Goal: Information Seeking & Learning: Learn about a topic

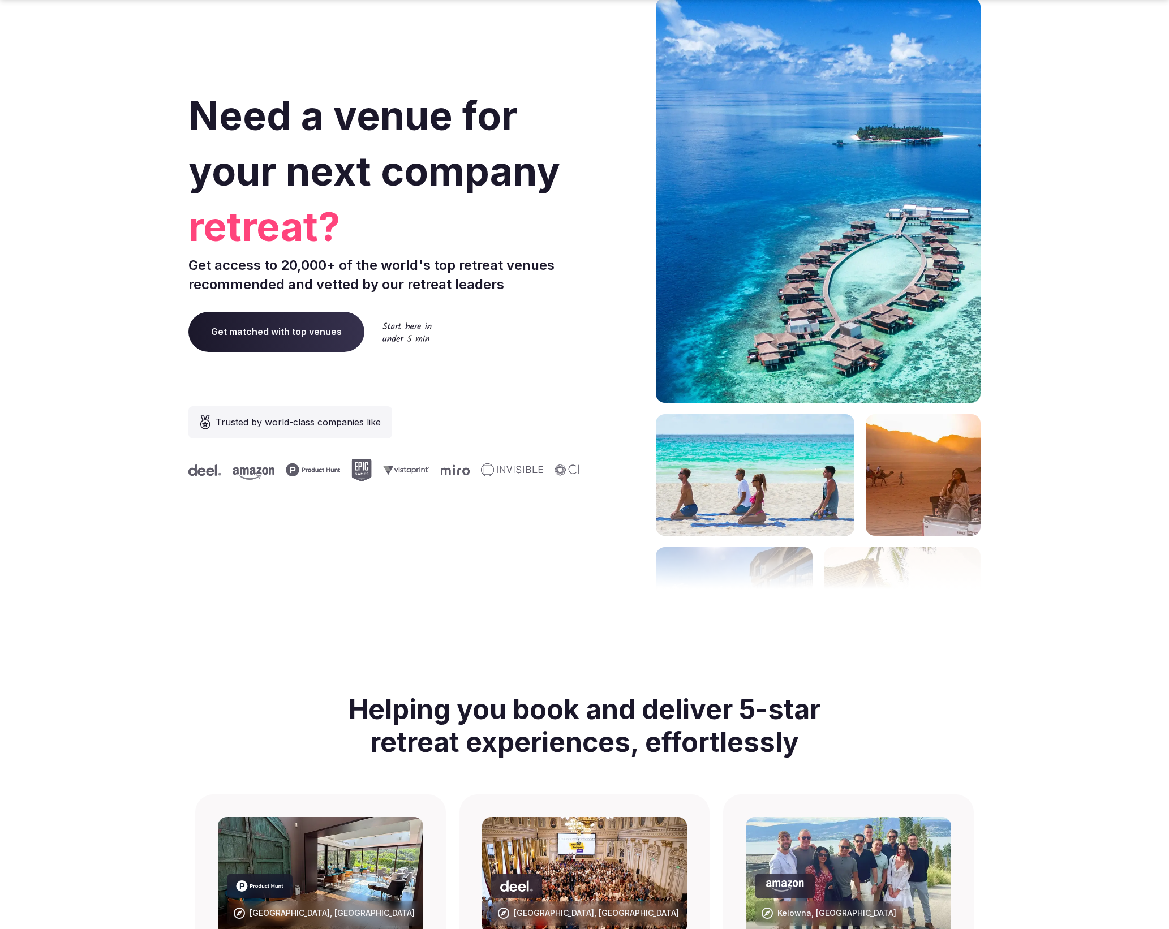
scroll to position [4281, 0]
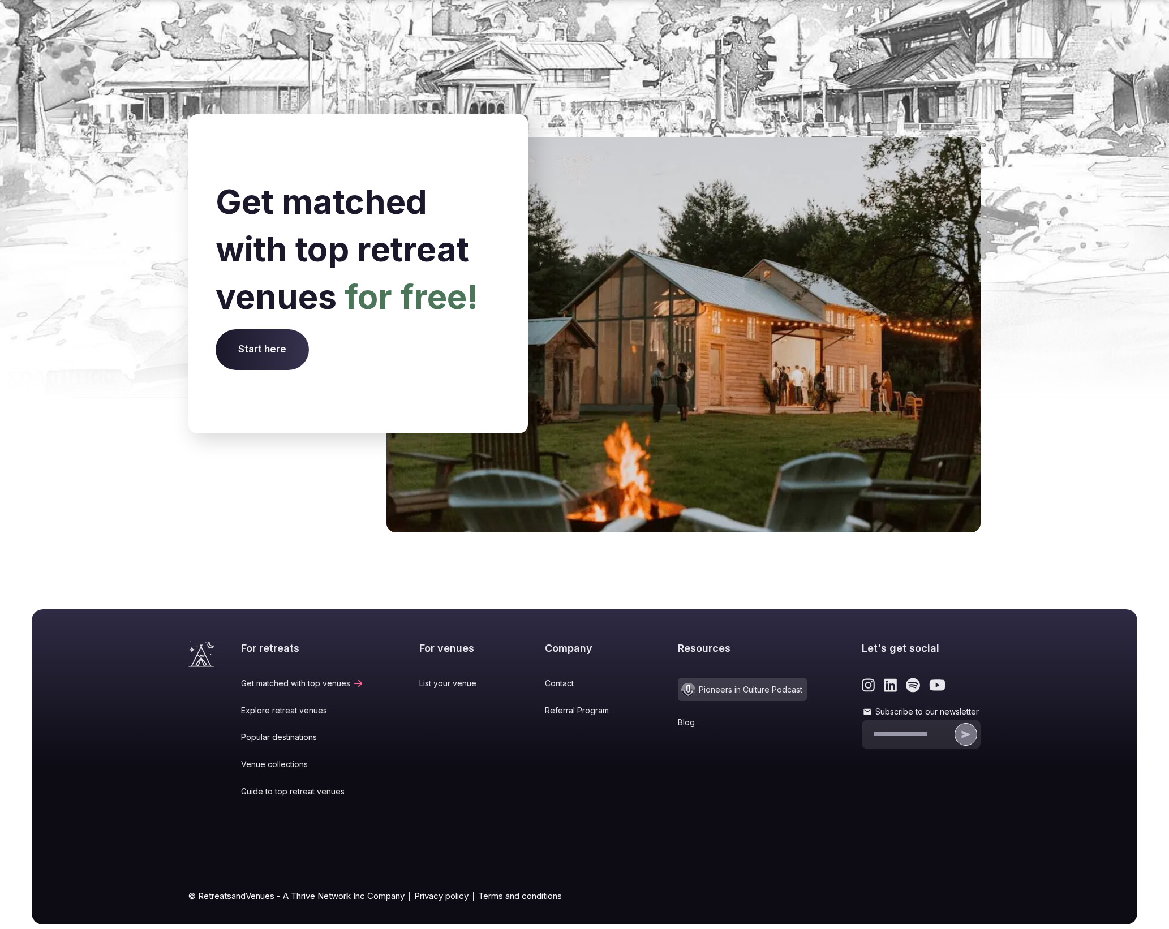
click at [279, 732] on link "Popular destinations" at bounding box center [302, 737] width 123 height 11
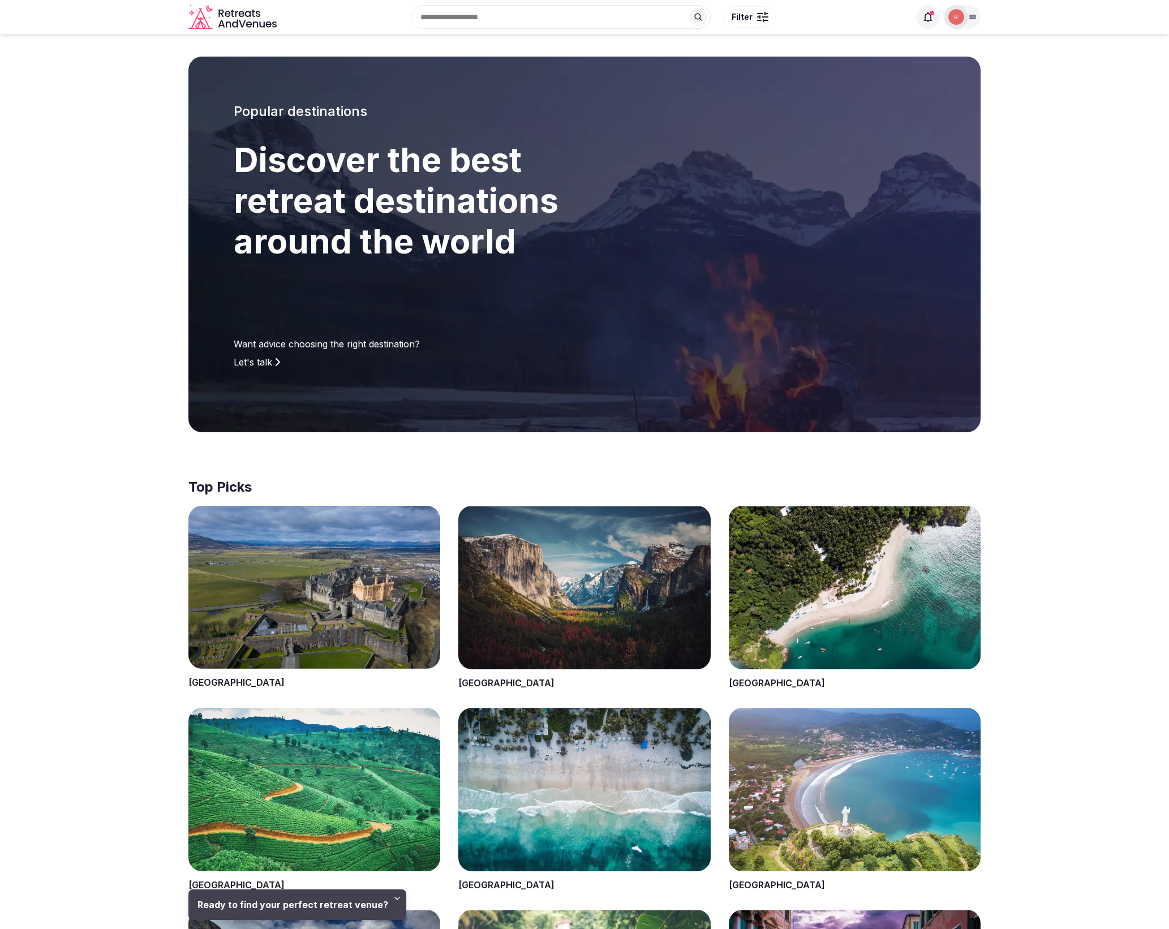
click at [349, 579] on span at bounding box center [314, 598] width 252 height 184
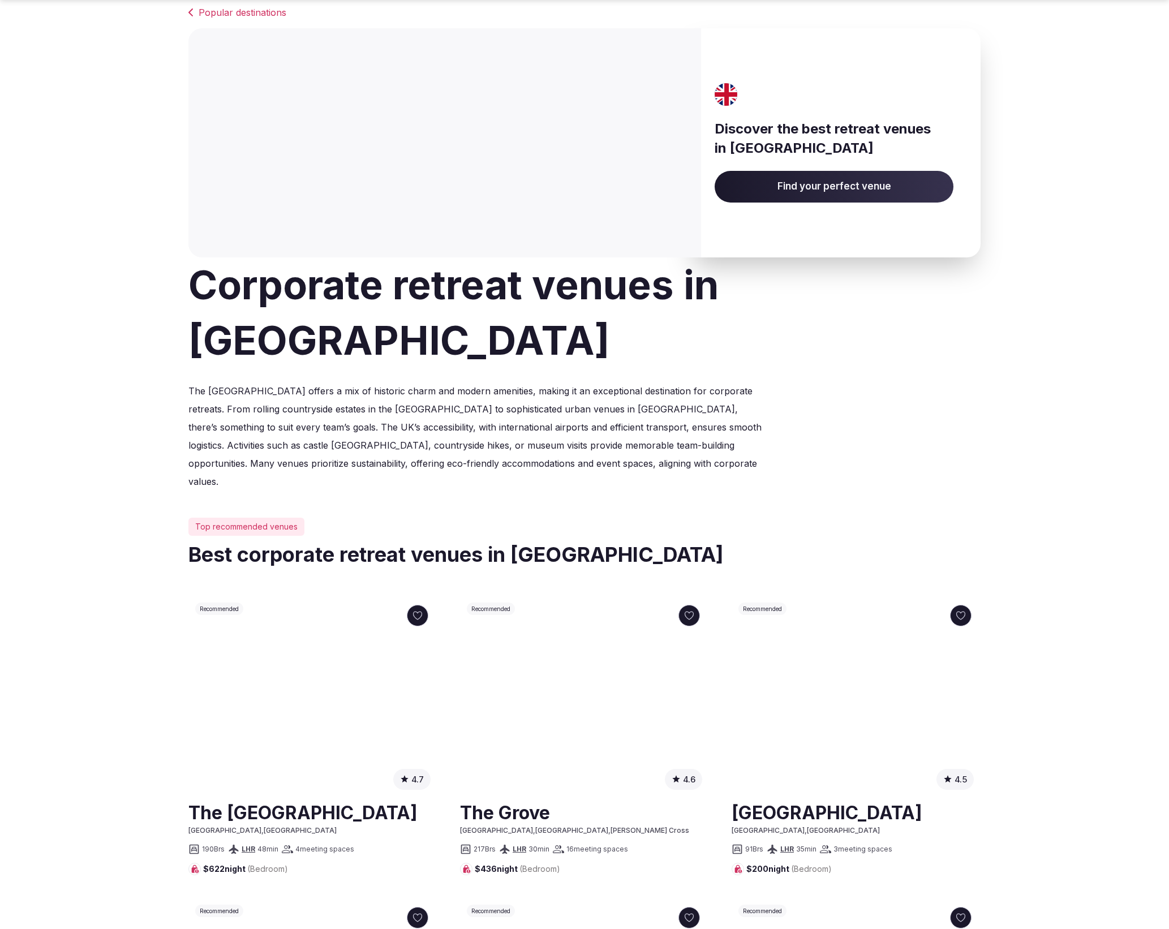
scroll to position [73, 0]
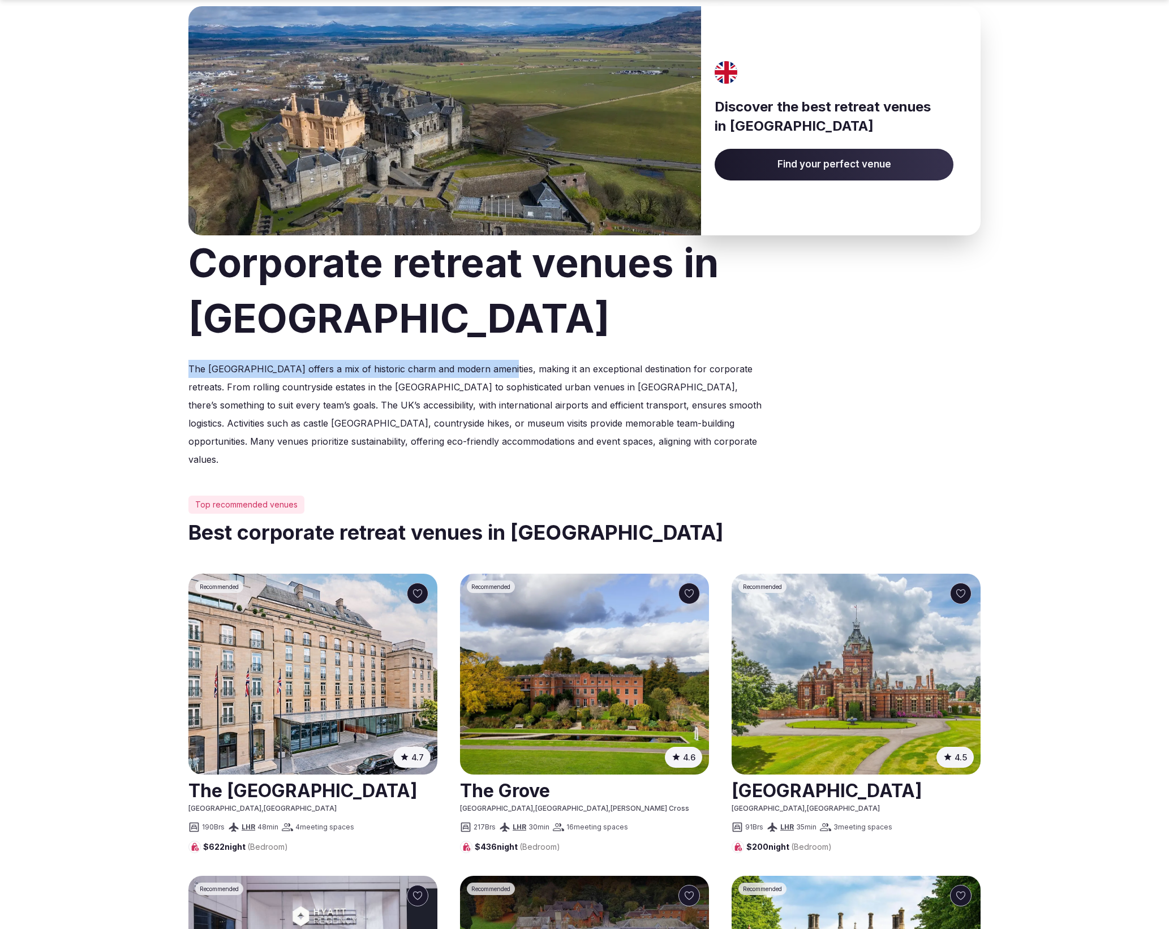
drag, startPoint x: 177, startPoint y: 370, endPoint x: 514, endPoint y: 370, distance: 336.7
drag, startPoint x: 502, startPoint y: 379, endPoint x: 413, endPoint y: 410, distance: 94.1
click at [502, 379] on p "The [GEOGRAPHIC_DATA] offers a mix of historic charm and modern amenities, maki…" at bounding box center [477, 414] width 579 height 109
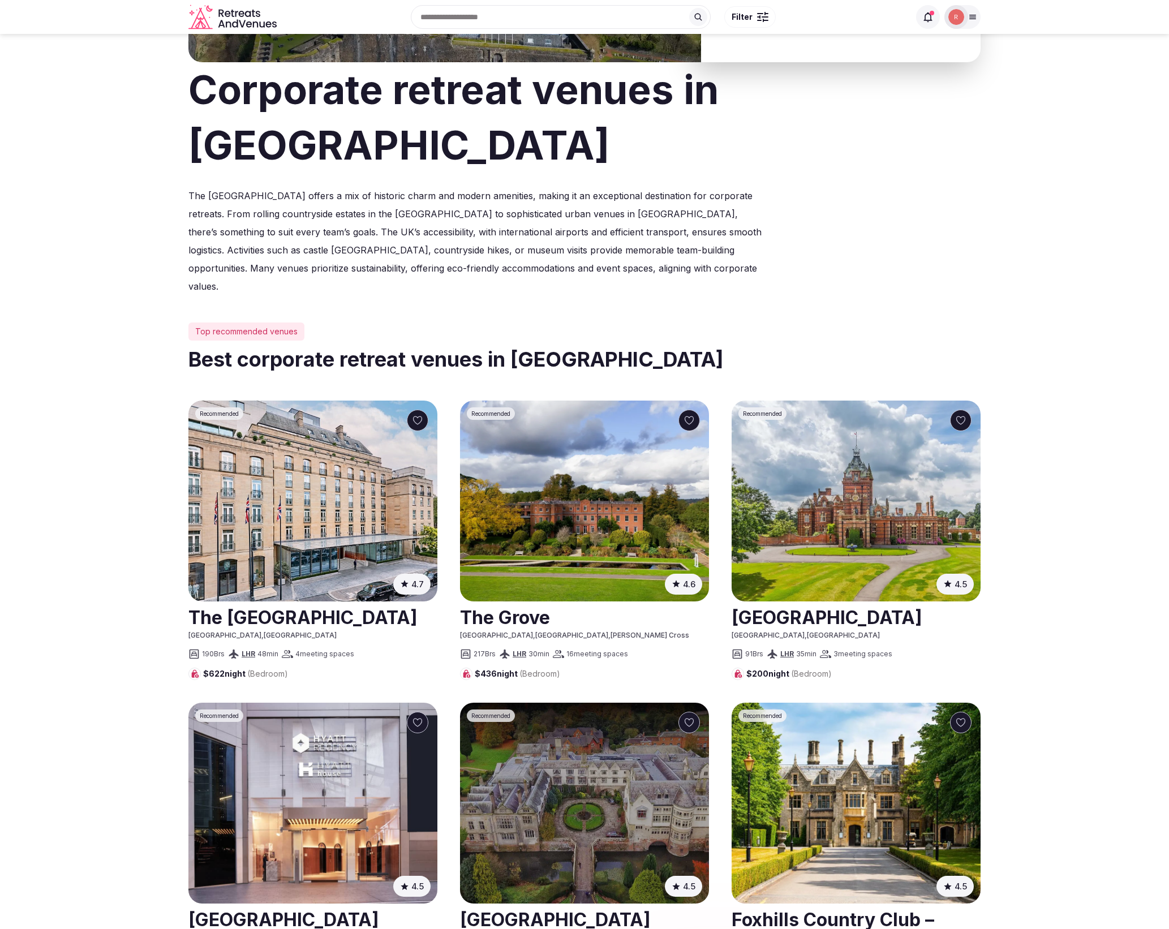
scroll to position [0, 0]
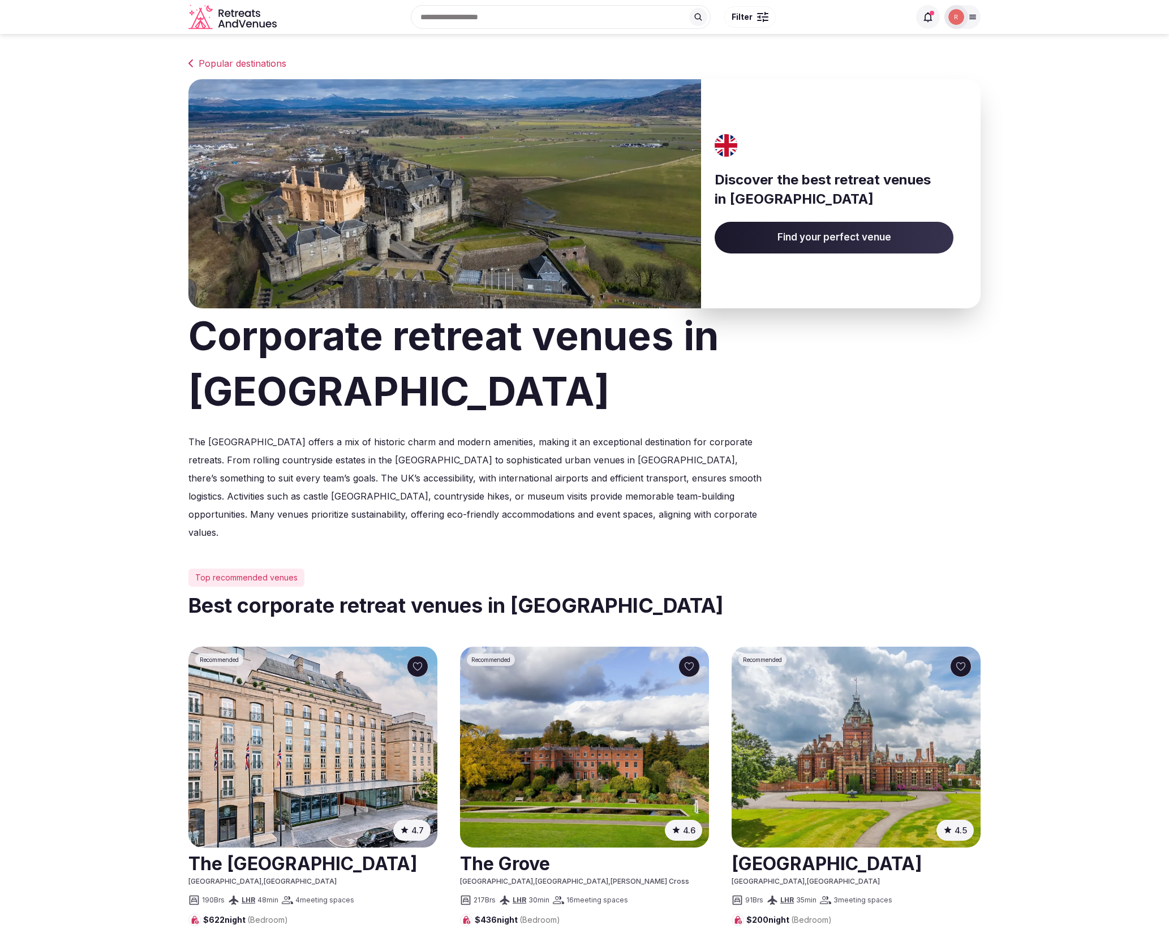
click at [448, 471] on p "The [GEOGRAPHIC_DATA] offers a mix of historic charm and modern amenities, maki…" at bounding box center [477, 487] width 579 height 109
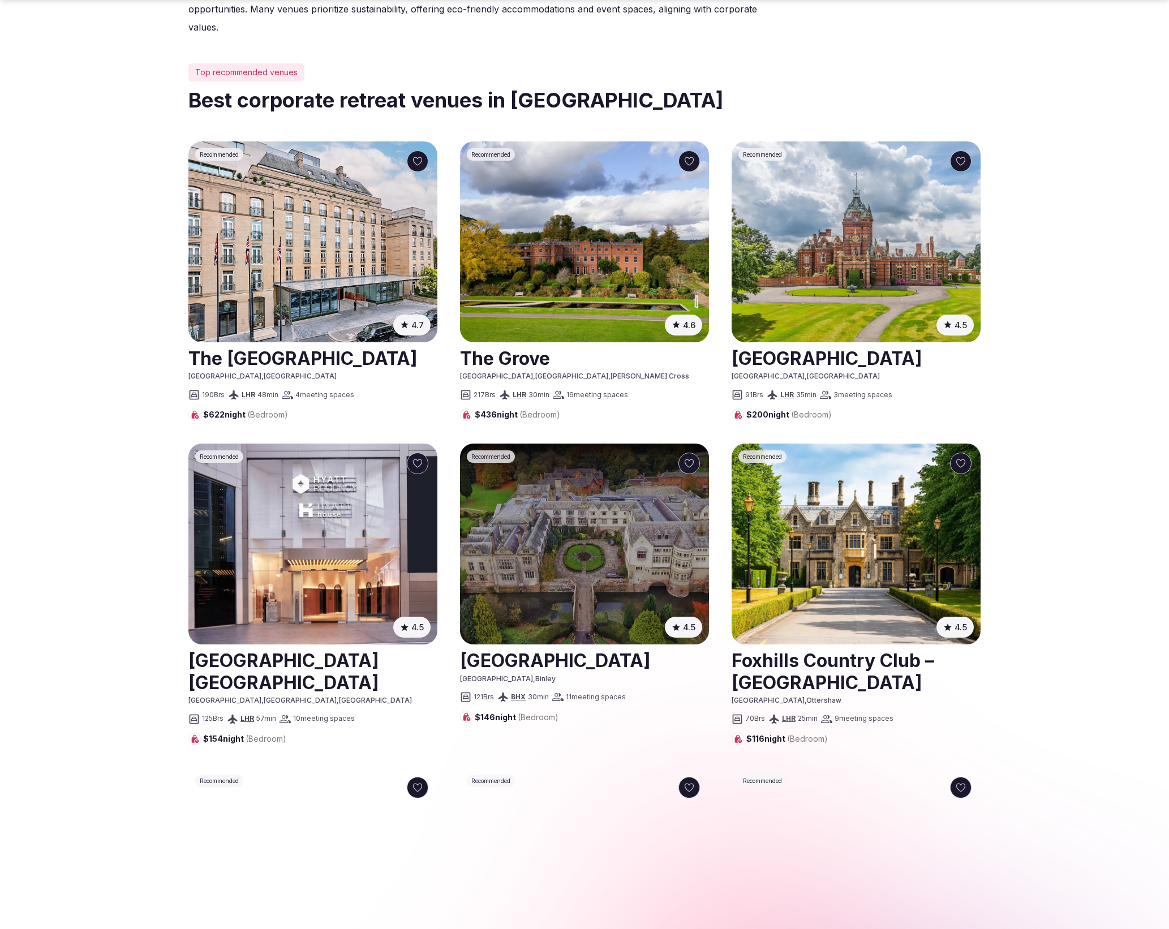
scroll to position [556, 0]
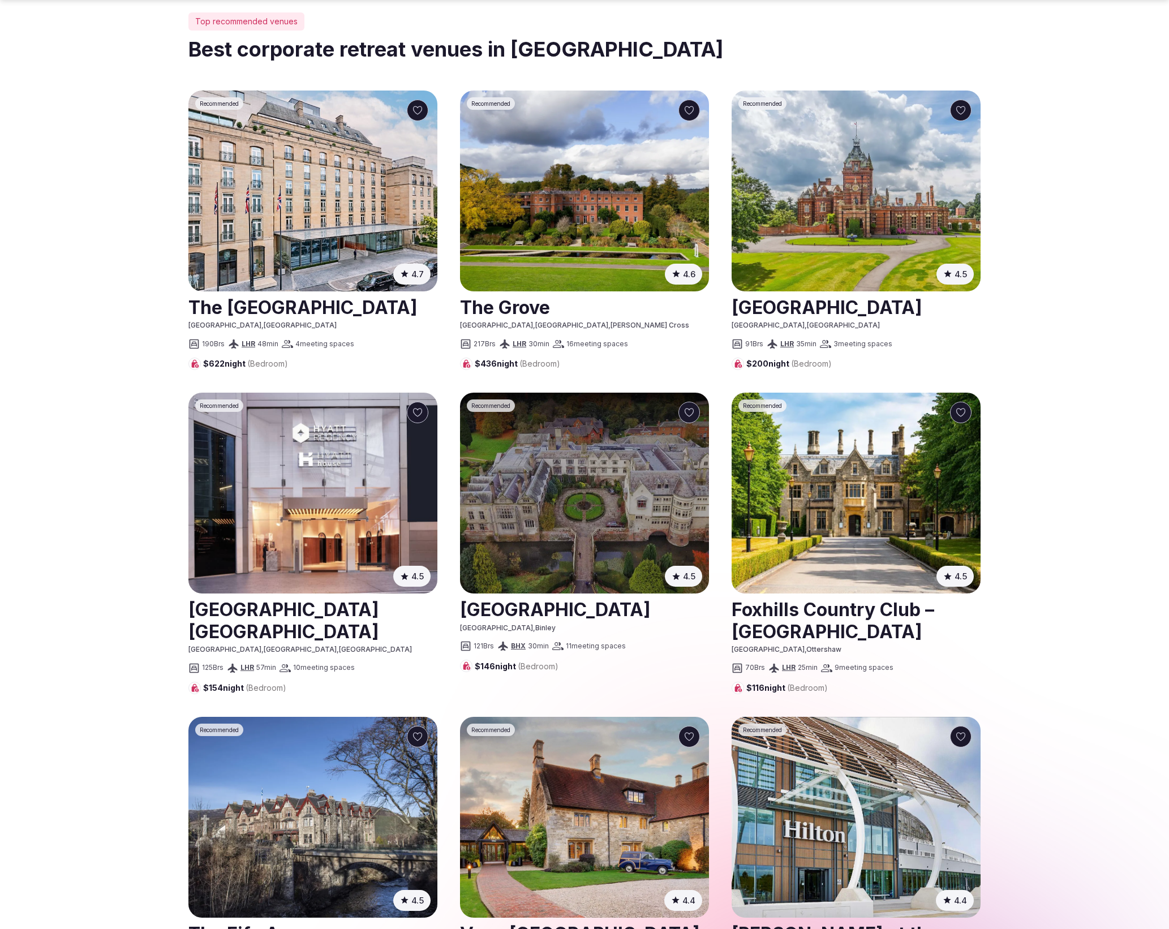
click at [1069, 598] on section "Popular destinations Discover the best retreat venues in [GEOGRAPHIC_DATA] Find…" at bounding box center [584, 553] width 1169 height 2151
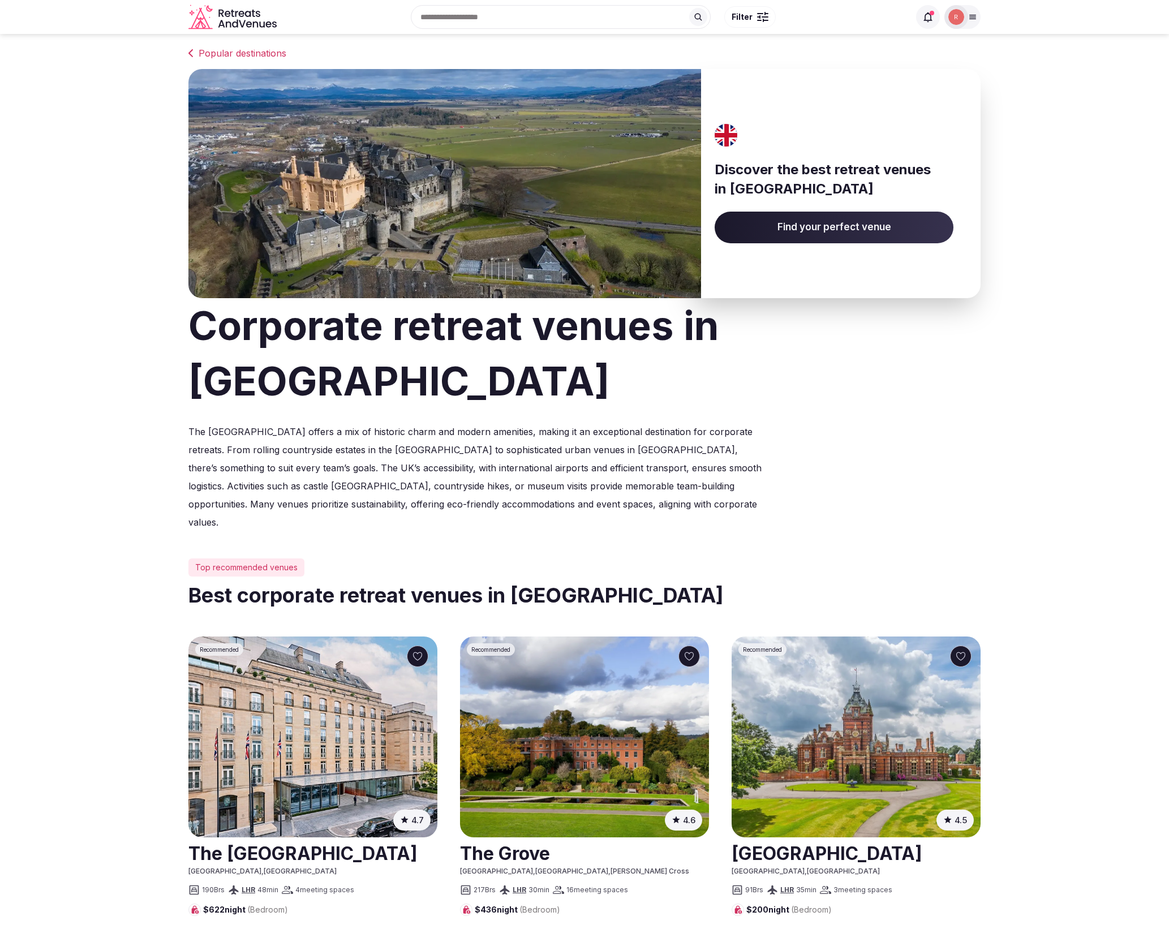
scroll to position [0, 0]
